Goal: Task Accomplishment & Management: Use online tool/utility

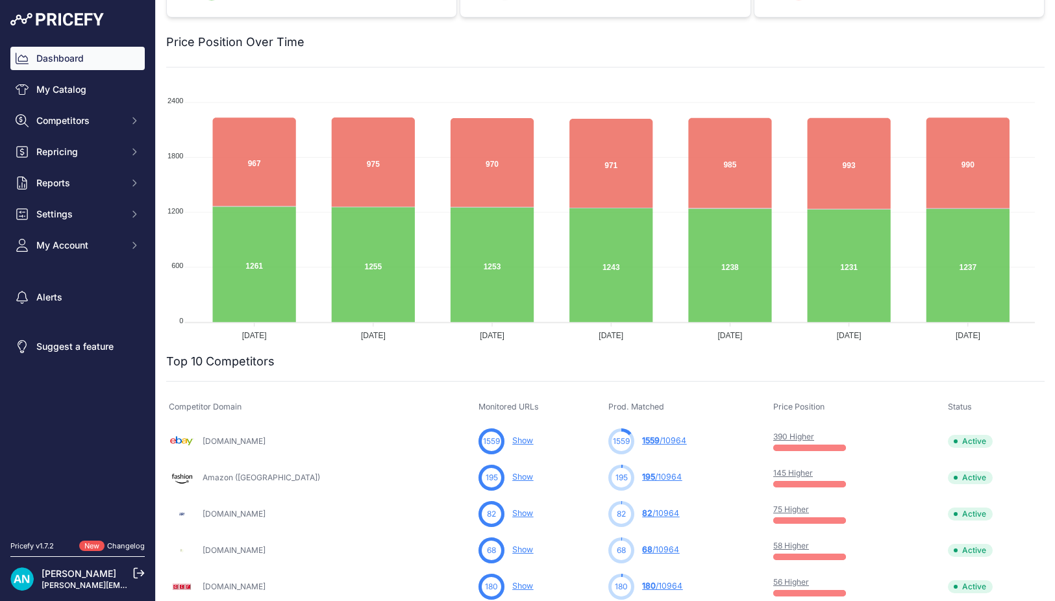
scroll to position [70, 0]
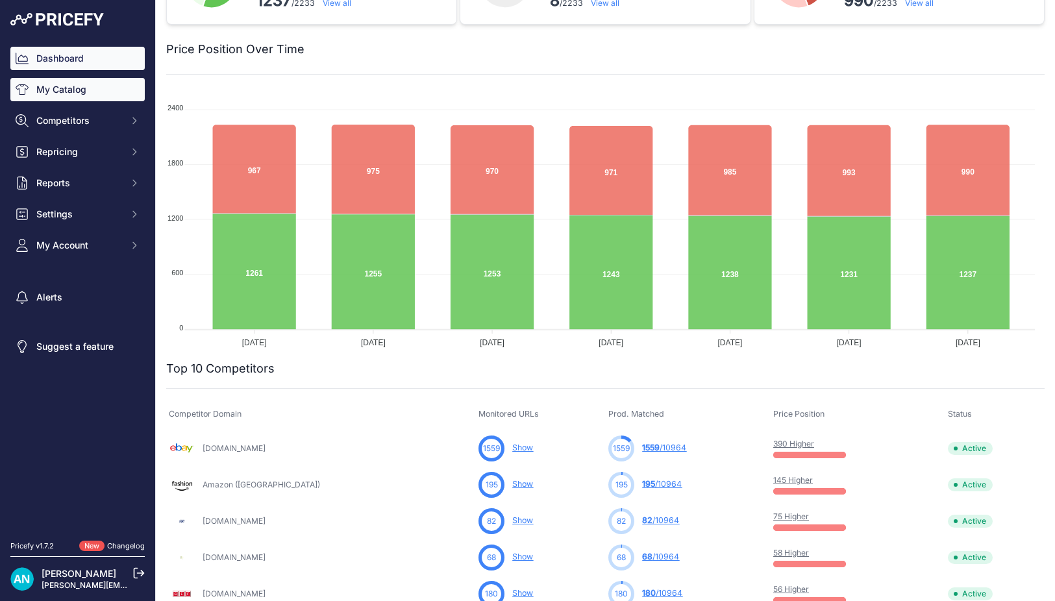
click at [71, 89] on link "My Catalog" at bounding box center [77, 89] width 134 height 23
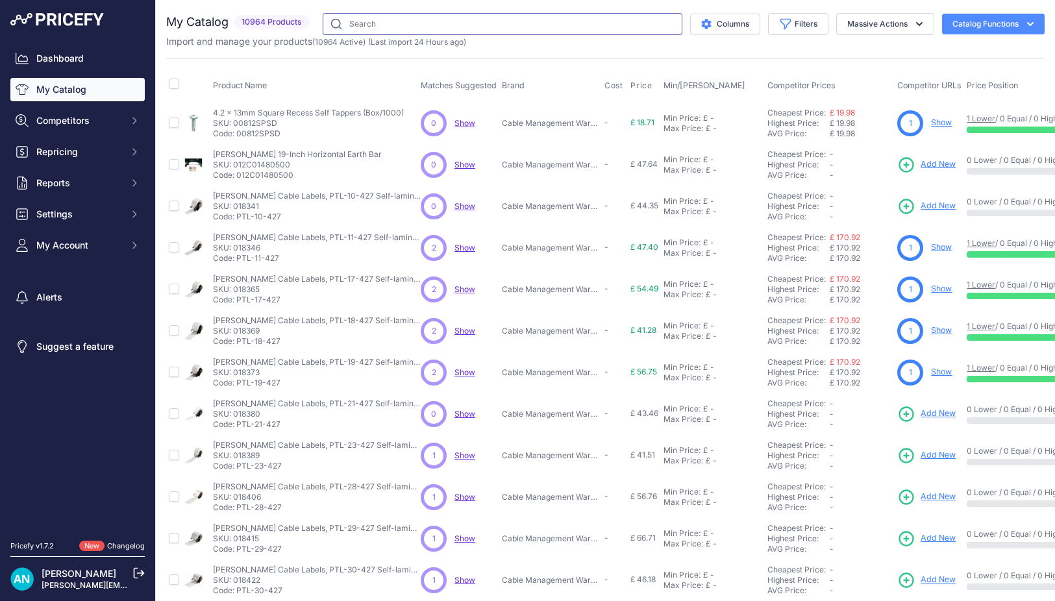
click at [355, 26] on input "text" at bounding box center [503, 24] width 360 height 22
type input "s"
click at [361, 23] on input "text" at bounding box center [503, 24] width 360 height 22
paste input "M6 Long Spring Zebedee Nuts (Each)"
type input "M6 Long Spring Zebedee Nuts (Each)"
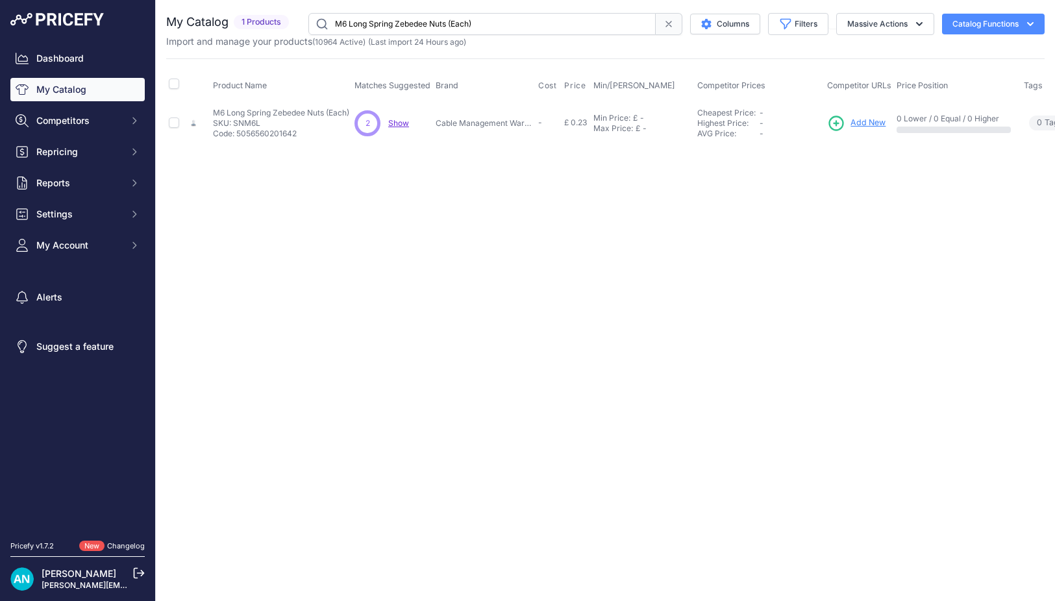
click at [393, 123] on span "Show" at bounding box center [398, 123] width 21 height 10
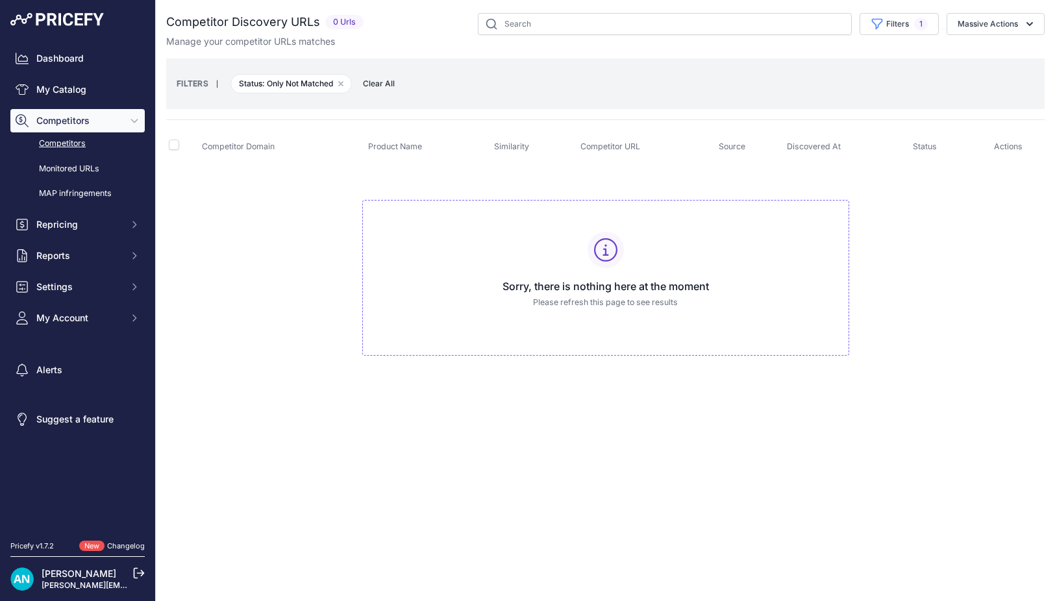
click at [390, 87] on span "Clear All" at bounding box center [379, 83] width 45 height 13
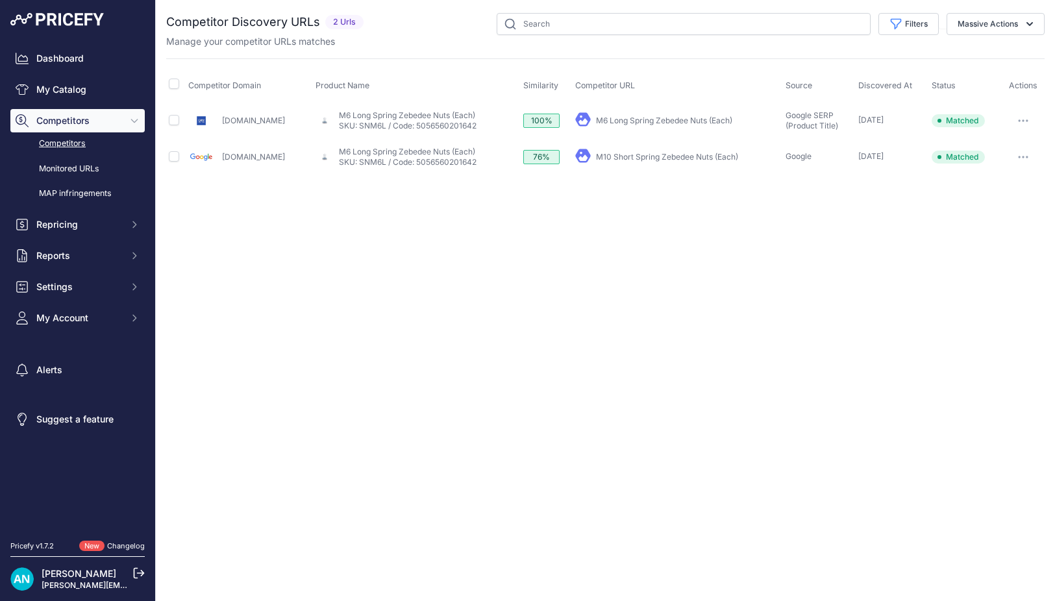
click at [967, 121] on span "Matched" at bounding box center [958, 120] width 53 height 13
click at [960, 158] on span "Matched" at bounding box center [958, 157] width 53 height 13
click at [1022, 122] on button "button" at bounding box center [1023, 121] width 26 height 18
click at [1035, 118] on button "button" at bounding box center [1023, 121] width 26 height 18
click at [817, 202] on div "Close You are not connected to the internet." at bounding box center [605, 300] width 899 height 601
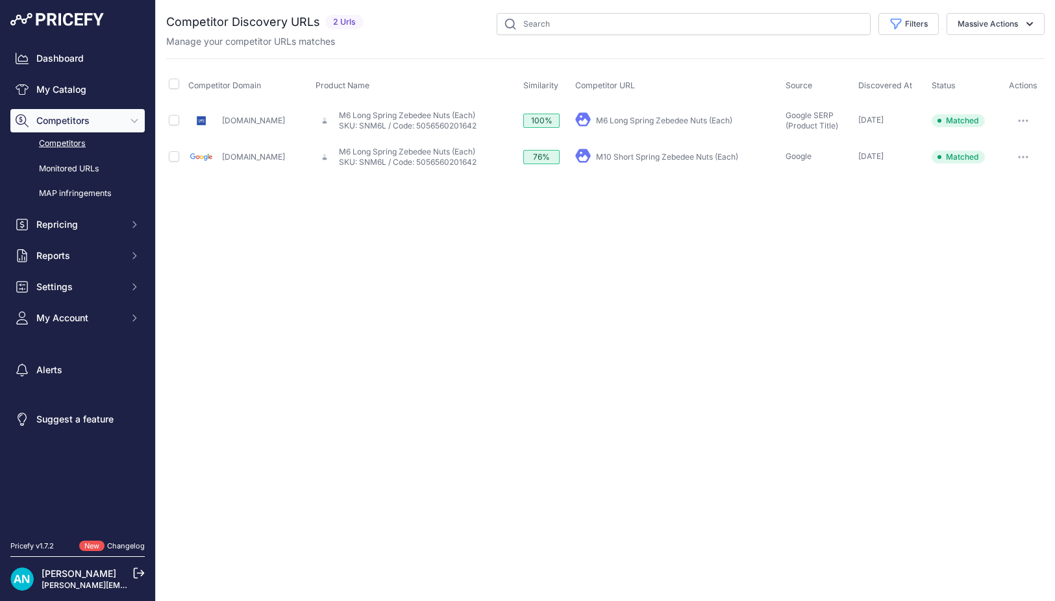
click at [560, 221] on div "Close You are not connected to the internet." at bounding box center [605, 300] width 899 height 601
